Goal: Task Accomplishment & Management: Complete application form

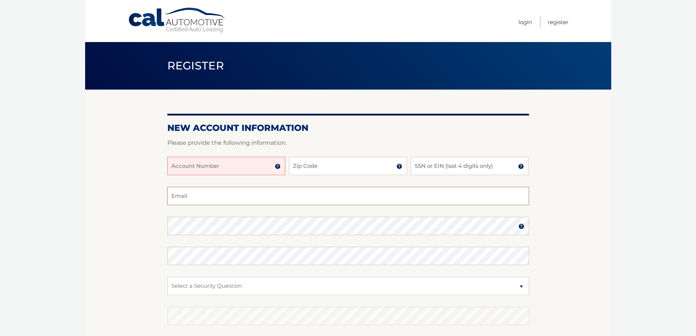
click at [181, 195] on input "Email" at bounding box center [348, 196] width 362 height 18
type input "[EMAIL_ADDRESS][DOMAIN_NAME]"
type input "07866"
click at [196, 286] on select "Select a Security Question What was the name of your elementary school? What is…" at bounding box center [348, 286] width 362 height 18
select select "2"
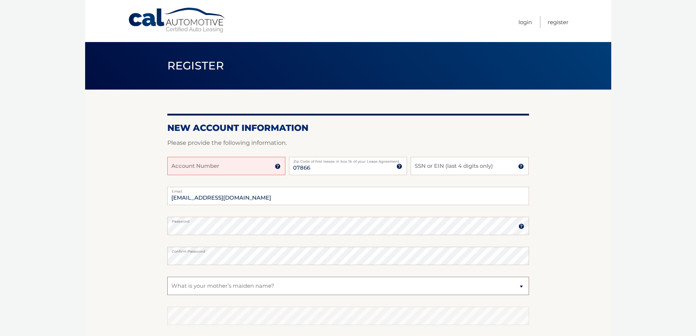
click at [167, 277] on select "Select a Security Question What was the name of your elementary school? What is…" at bounding box center [348, 286] width 362 height 18
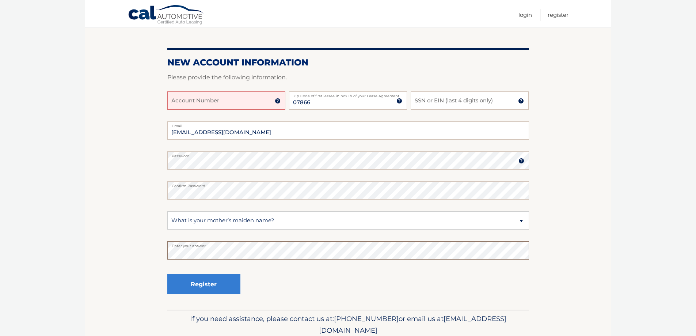
scroll to position [22, 0]
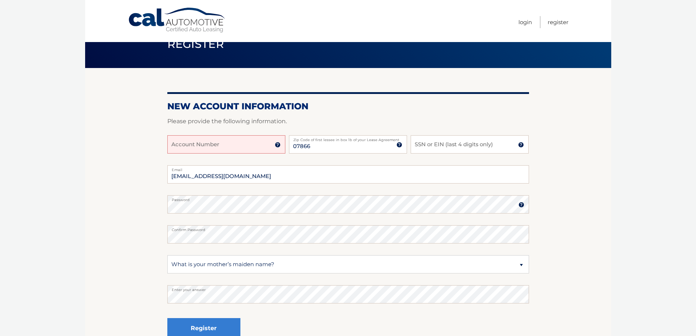
click at [211, 146] on input "Account Number" at bounding box center [226, 144] width 118 height 18
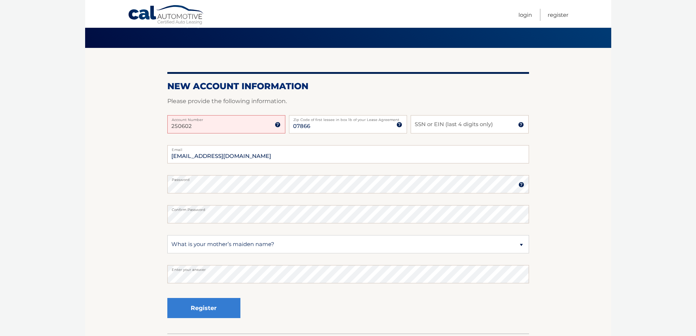
scroll to position [95, 0]
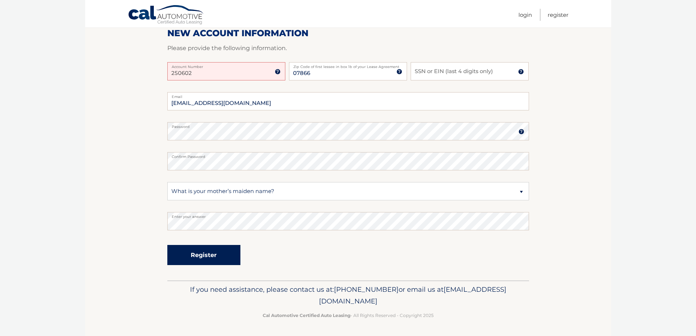
type input "250602"
click at [203, 255] on button "Register" at bounding box center [203, 255] width 73 height 20
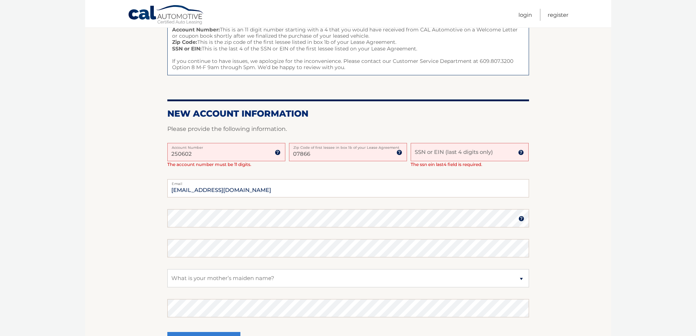
scroll to position [146, 0]
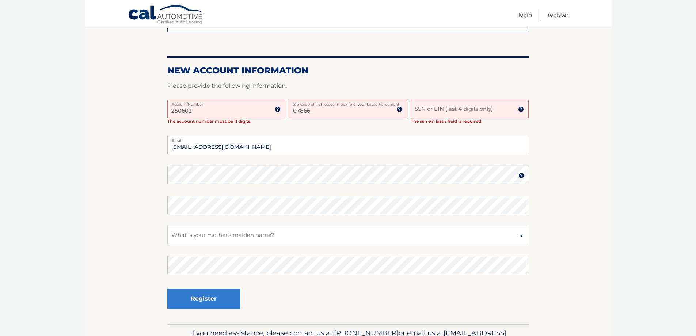
click at [424, 110] on input "SSN or EIN (last 4 digits only)" at bounding box center [470, 109] width 118 height 18
type input "1"
type input "4078"
click at [209, 294] on button "Register" at bounding box center [203, 299] width 73 height 20
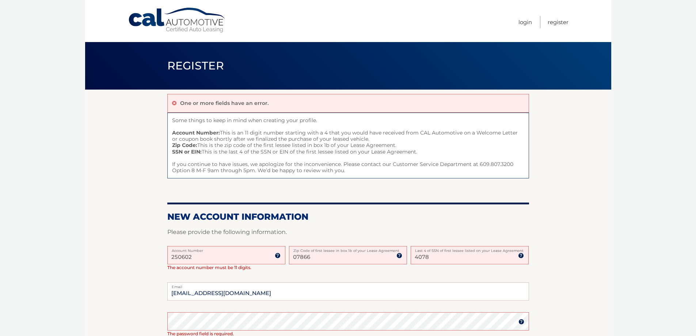
drag, startPoint x: 190, startPoint y: 257, endPoint x: 170, endPoint y: 256, distance: 20.5
click at [170, 256] on input "250602" at bounding box center [226, 255] width 118 height 18
